Goal: Task Accomplishment & Management: Manage account settings

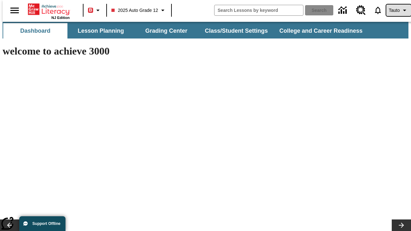
click at [395, 10] on span "Tauto" at bounding box center [393, 10] width 11 height 7
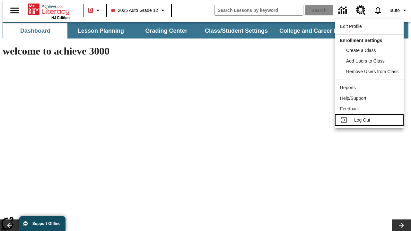
click at [370, 120] on span "Log Out" at bounding box center [362, 119] width 16 height 5
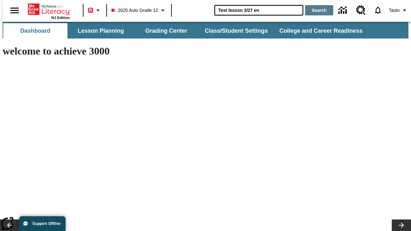
type input "Test lesson 3/27 en"
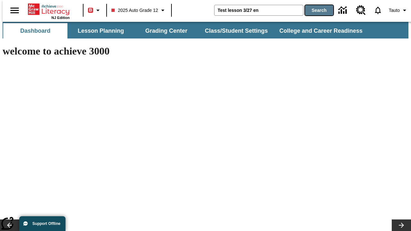
click at [315, 10] on button "Search" at bounding box center [319, 10] width 28 height 10
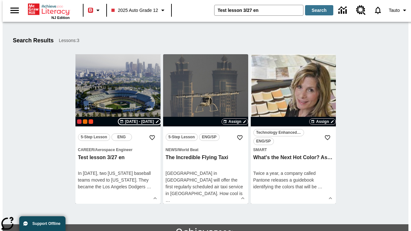
click at [139, 122] on span "Aug 27 - Aug 27" at bounding box center [139, 122] width 29 height 6
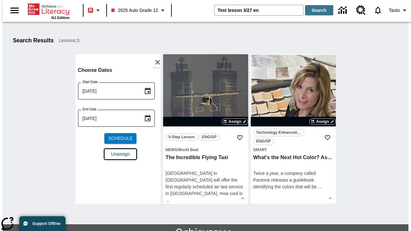
click at [118, 151] on span "Unassign" at bounding box center [120, 154] width 19 height 7
